Goal: Task Accomplishment & Management: Complete application form

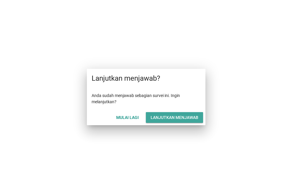
click at [169, 113] on button "Lanjutkan menjawab" at bounding box center [174, 117] width 57 height 11
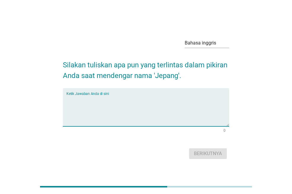
click at [87, 104] on textarea "Ketik Jawaban Anda di sini" at bounding box center [147, 110] width 163 height 31
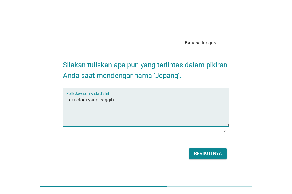
click at [104, 100] on textarea "Teknologi yang caggih" at bounding box center [147, 110] width 163 height 31
click at [130, 102] on textarea "Teknologi yang canggih" at bounding box center [147, 110] width 163 height 31
type textarea "Teknologi yang canggih seperti kereta cepat dan robot"
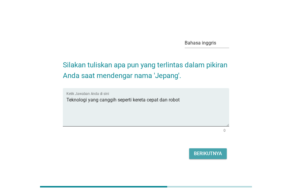
click at [211, 154] on font "Berikutnya" at bounding box center [208, 154] width 28 height 6
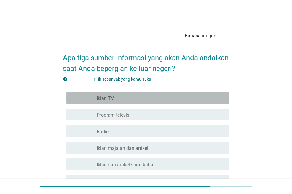
click at [130, 98] on div "garis besar kotak centang kosong Iklan TV" at bounding box center [161, 97] width 128 height 7
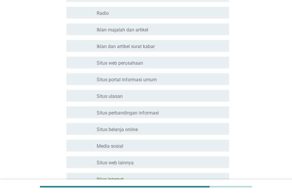
scroll to position [119, 0]
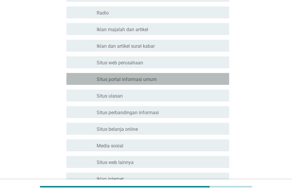
click at [145, 79] on font "Situs portal informasi umum" at bounding box center [127, 79] width 60 height 6
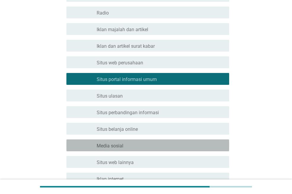
click at [136, 147] on div "garis besar kotak centang kosong Media sosial" at bounding box center [161, 145] width 128 height 7
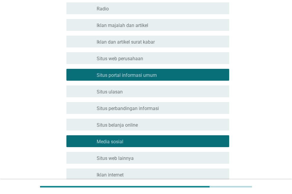
scroll to position [178, 0]
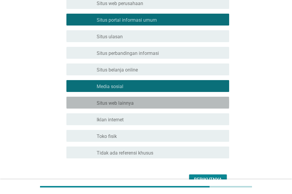
click at [141, 103] on div "garis besar kotak centang kosong Situs web lainnya" at bounding box center [161, 102] width 128 height 7
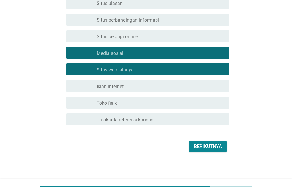
scroll to position [211, 0]
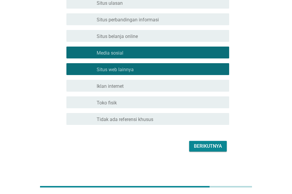
drag, startPoint x: 147, startPoint y: 66, endPoint x: 150, endPoint y: 71, distance: 5.4
click at [147, 66] on div "garis besar kotak centang kosong Situs web lainnya" at bounding box center [161, 69] width 128 height 7
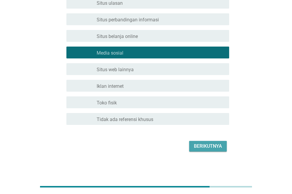
click at [208, 144] on font "Berikutnya" at bounding box center [208, 146] width 28 height 6
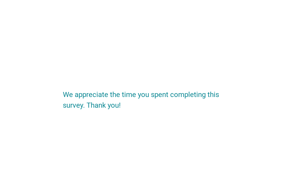
scroll to position [0, 0]
